Goal: Communication & Community: Answer question/provide support

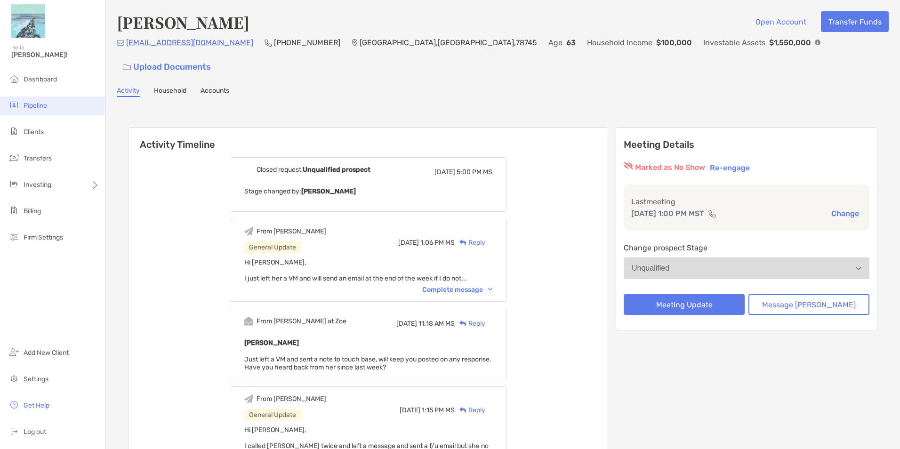
click at [50, 104] on li "Pipeline" at bounding box center [52, 105] width 105 height 19
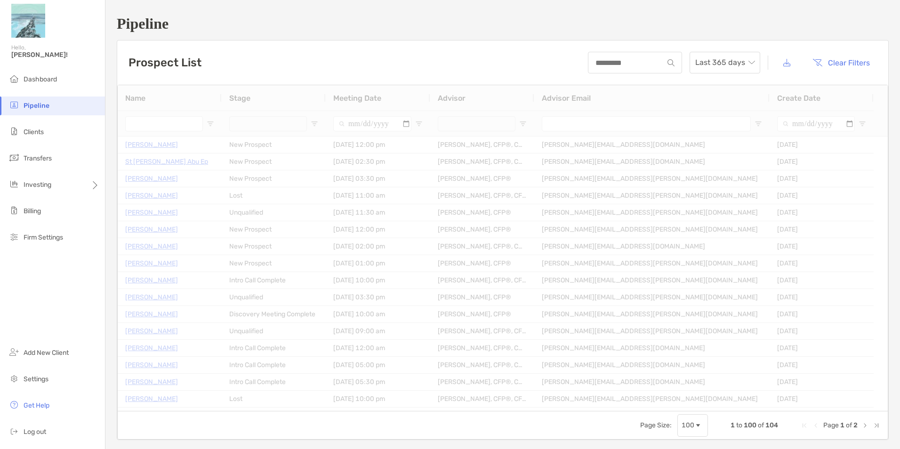
type input "**********"
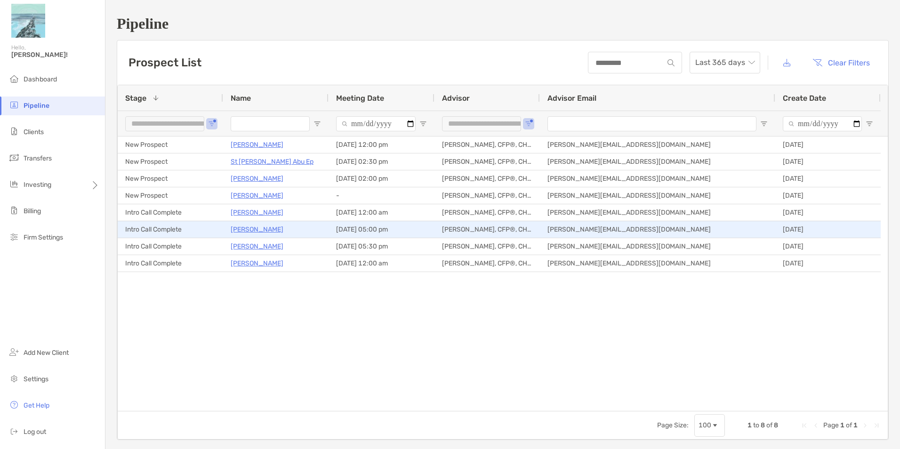
click at [258, 230] on p "Rhonda Manter" at bounding box center [257, 230] width 53 height 12
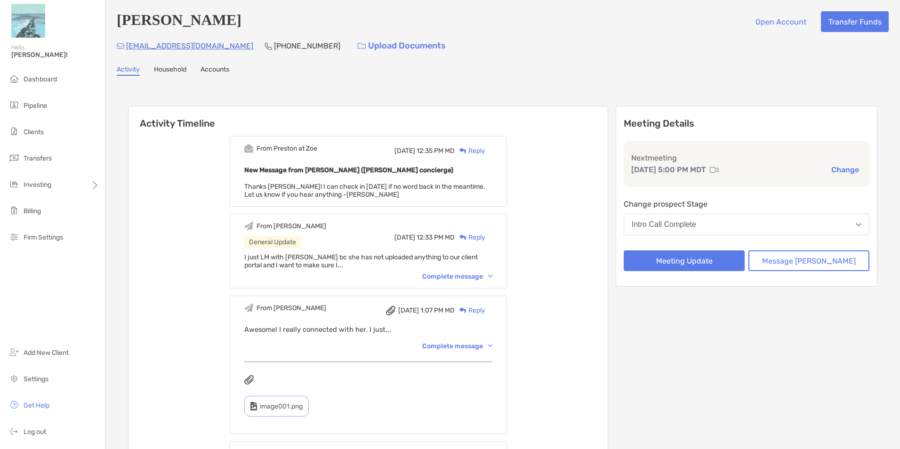
click at [485, 150] on div "Reply" at bounding box center [470, 151] width 31 height 10
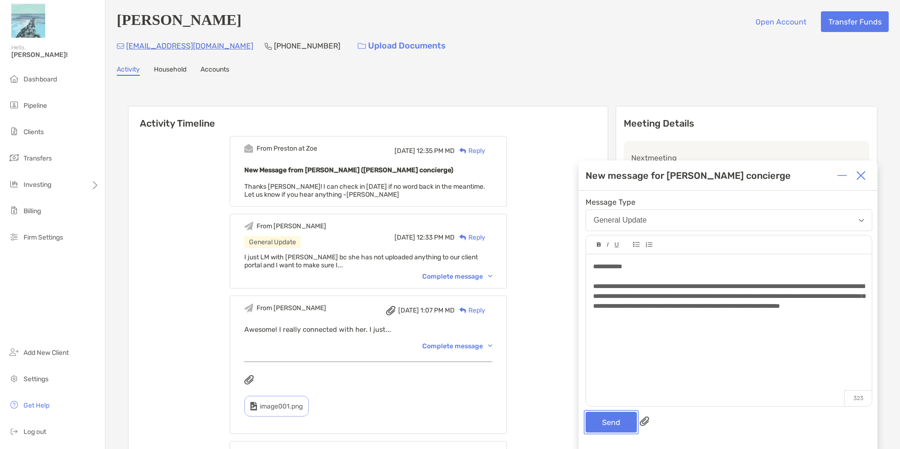
click at [606, 425] on button "Send" at bounding box center [611, 422] width 51 height 21
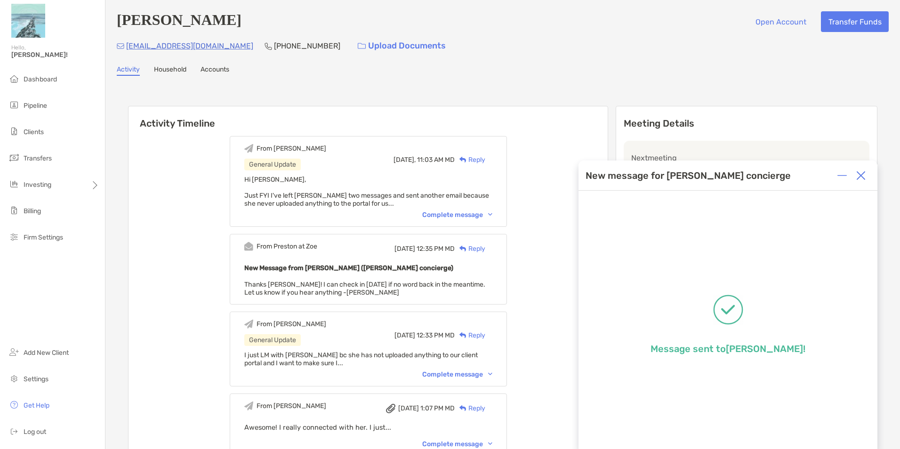
click at [857, 174] on img at bounding box center [860, 175] width 9 height 9
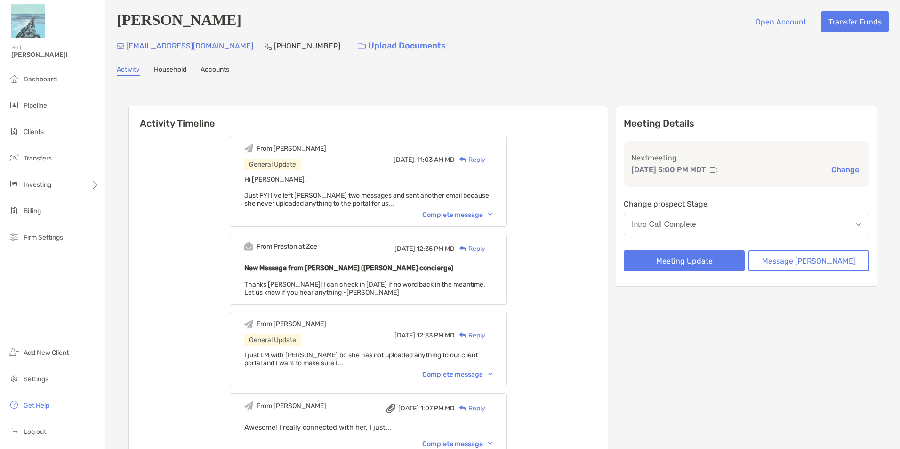
click at [475, 31] on div "Rhonda Manter Open Account Transfer Funds" at bounding box center [503, 21] width 772 height 21
click at [56, 105] on li "Pipeline" at bounding box center [52, 105] width 105 height 19
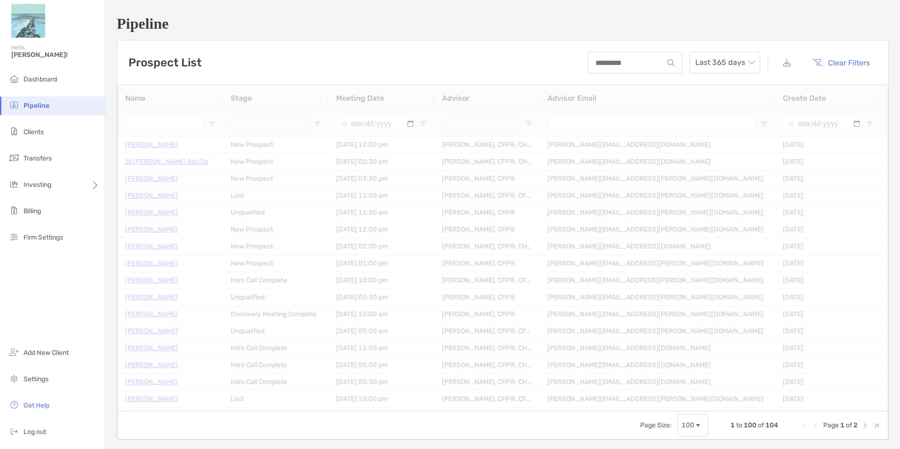
type input "**********"
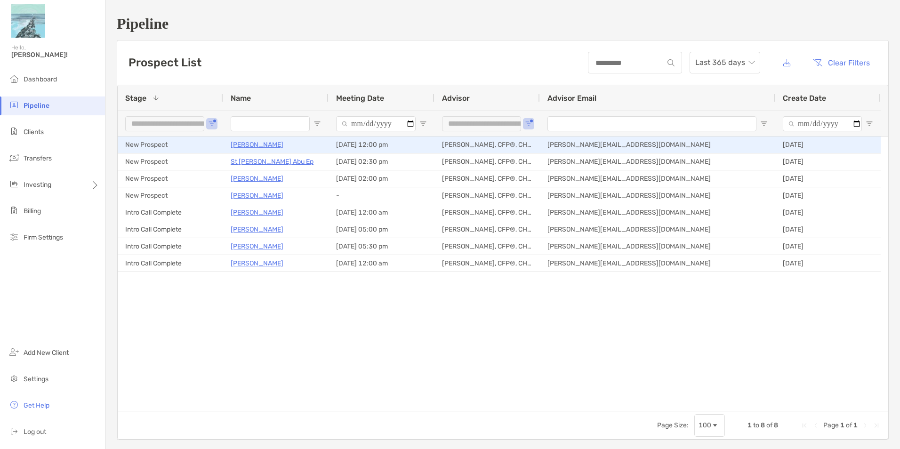
click at [270, 144] on p "[PERSON_NAME]" at bounding box center [257, 145] width 53 height 12
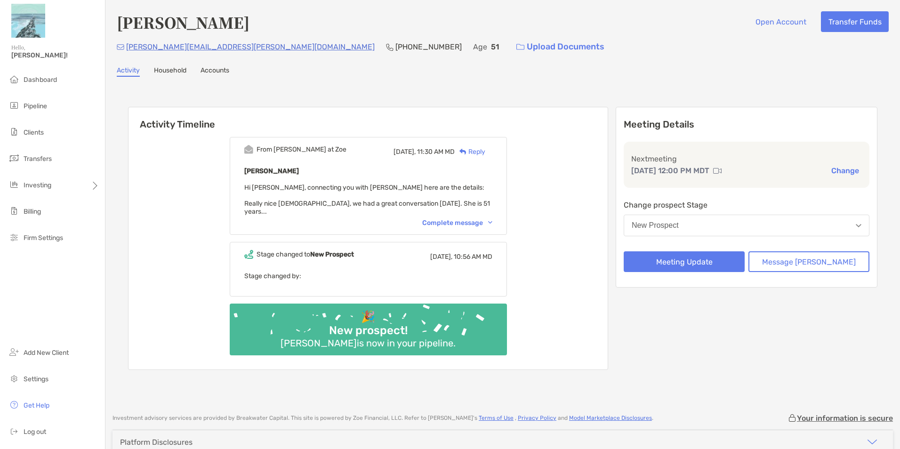
click at [469, 219] on div "Complete message" at bounding box center [457, 223] width 70 height 8
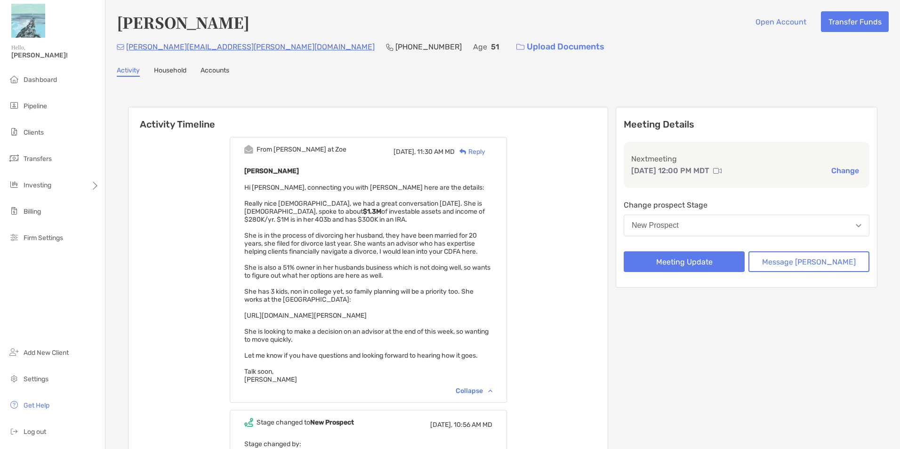
click at [722, 312] on div "Meeting Details Next meeting [DATE] 12:00 PM MDT Change Change prospect Stage N…" at bounding box center [747, 322] width 262 height 431
click at [778, 349] on div "Meeting Details Next meeting [DATE] 12:00 PM MDT Change Change prospect Stage N…" at bounding box center [747, 322] width 262 height 431
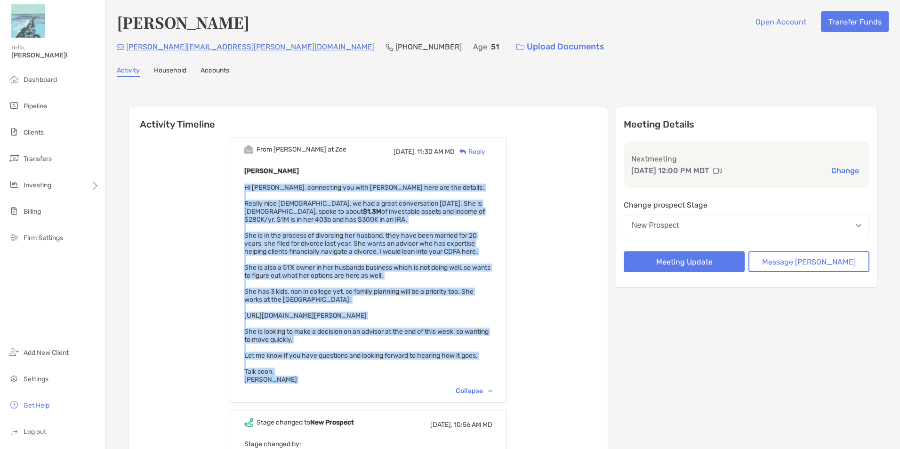
drag, startPoint x: 282, startPoint y: 385, endPoint x: 236, endPoint y: 191, distance: 199.7
click at [236, 191] on div "From [PERSON_NAME] at Zoe [DATE], 11:30 AM MD Reply [PERSON_NAME], connecting y…" at bounding box center [367, 334] width 479 height 408
copy span "Hi [PERSON_NAME], connecting you with [PERSON_NAME] here are the details: Reall…"
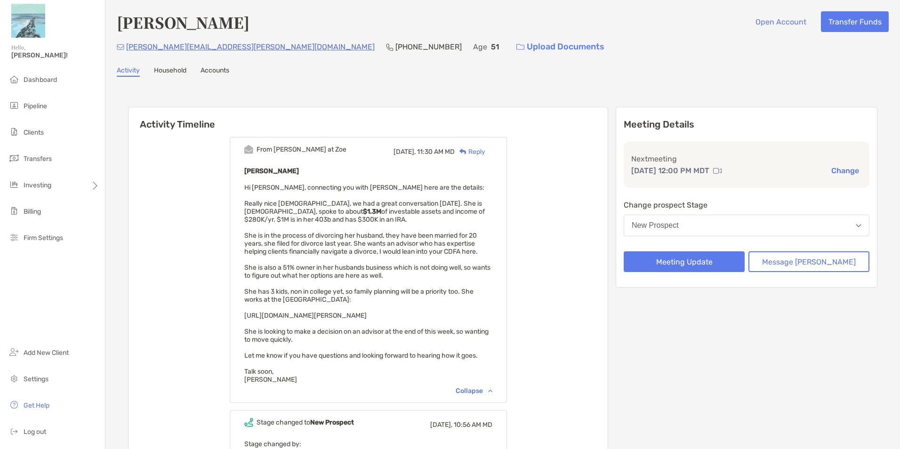
click at [538, 142] on div "From Paul at Zoe Today, 11:30 AM MD Reply Stephanie O'Connor Hi Maddie, connect…" at bounding box center [367, 334] width 479 height 408
drag, startPoint x: 228, startPoint y: 54, endPoint x: 124, endPoint y: 54, distance: 104.0
click at [124, 54] on div "stephanie.ropp@gmail.com (773) 858-3396 Age 51 Upload Documents" at bounding box center [503, 47] width 772 height 20
copy p "stephanie.ropp@gmail.com"
click at [485, 151] on div "Reply" at bounding box center [470, 152] width 31 height 10
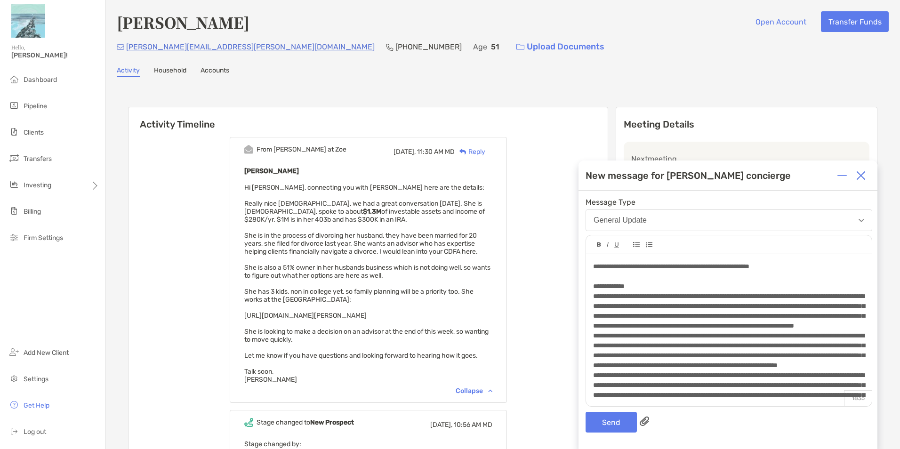
scroll to position [127, 0]
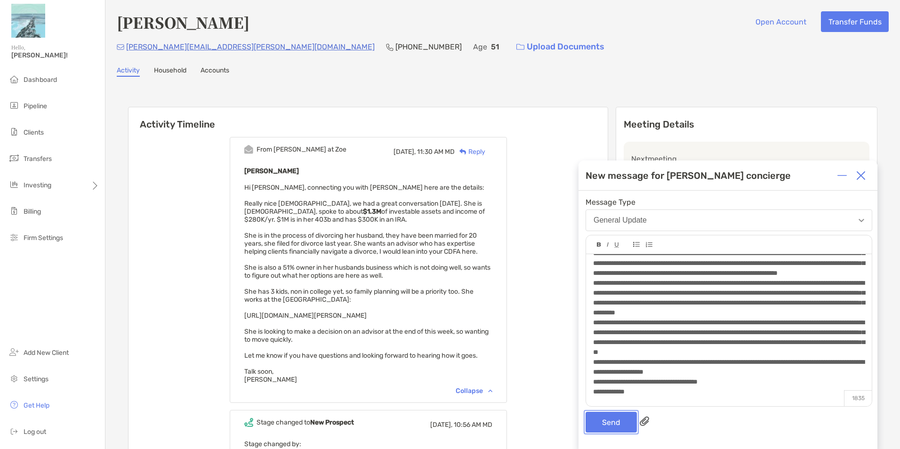
click at [594, 426] on button "Send" at bounding box center [611, 422] width 51 height 21
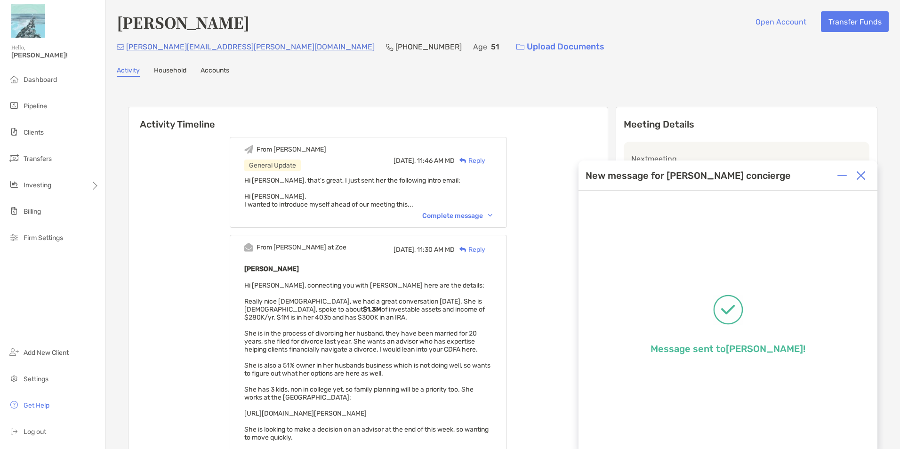
click at [863, 175] on img at bounding box center [860, 175] width 9 height 9
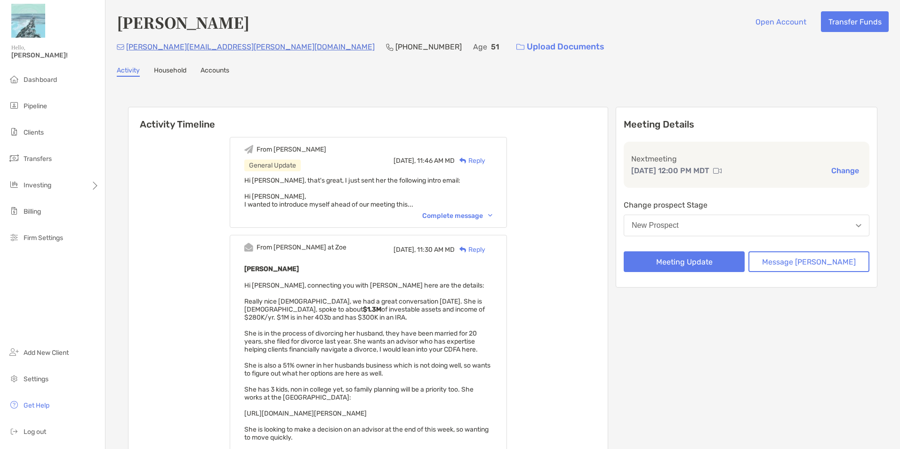
drag, startPoint x: 116, startPoint y: 21, endPoint x: 283, endPoint y: 23, distance: 166.6
click at [283, 23] on div "Stephanie O'connor Open Account Transfer Funds stephanie.ropp@gmail.com (773) 8…" at bounding box center [502, 335] width 794 height 670
copy h4 "[PERSON_NAME]"
drag, startPoint x: 297, startPoint y: 48, endPoint x: 242, endPoint y: 52, distance: 55.2
click at [242, 52] on div "stephanie.ropp@gmail.com (773) 858-3396 Age 51 Upload Documents" at bounding box center [503, 47] width 772 height 20
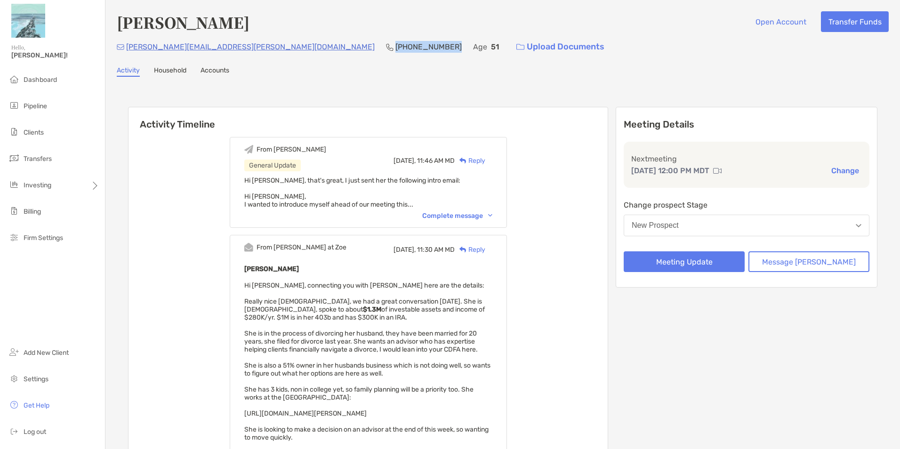
copy p "(773) 858-3396"
drag, startPoint x: 229, startPoint y: 51, endPoint x: 127, endPoint y: 48, distance: 102.2
click at [127, 48] on div "stephanie.ropp@gmail.com (773) 858-3396 Age 51 Upload Documents" at bounding box center [503, 47] width 772 height 20
copy p "stephanie.ropp@gmail.com"
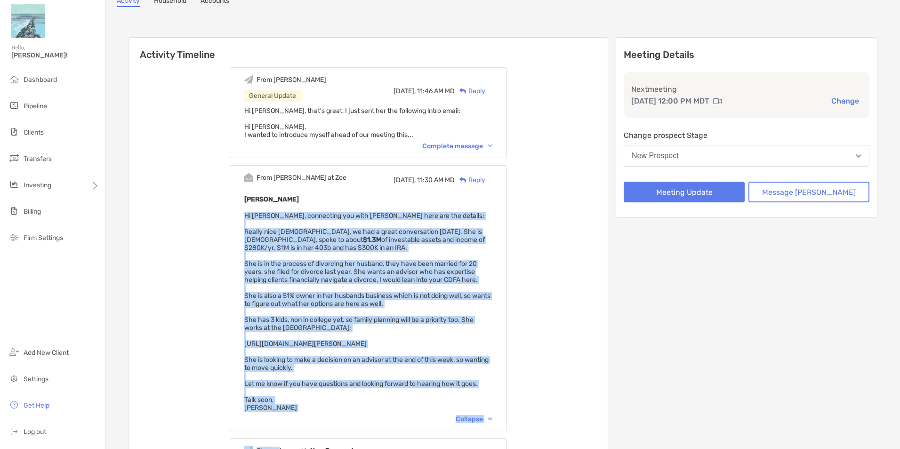
scroll to position [116, 0]
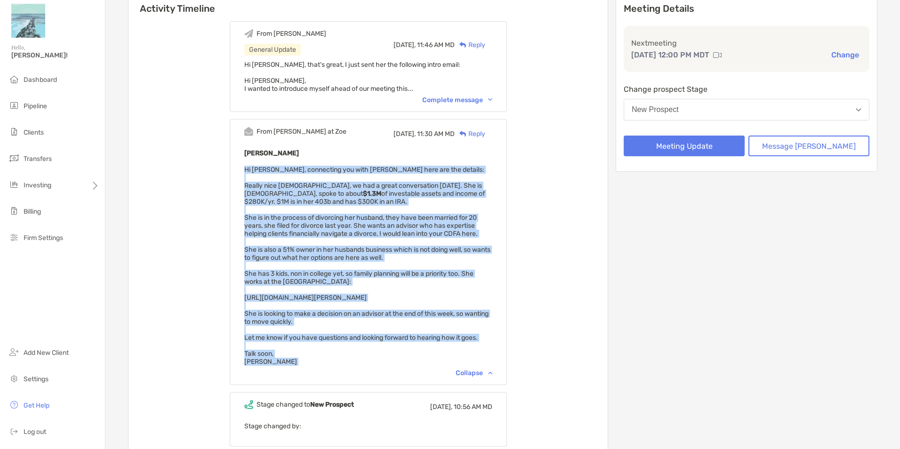
drag, startPoint x: 257, startPoint y: 287, endPoint x: 288, endPoint y: 367, distance: 85.7
click at [288, 367] on div "From Paul at Zoe Today, 11:30 AM MD Reply Stephanie O'Connor Hi Maddie, connect…" at bounding box center [368, 252] width 277 height 266
copy span "Hi Maddie, connecting you with Stephanie here are the details: Really nice lady…"
